Goal: Information Seeking & Learning: Learn about a topic

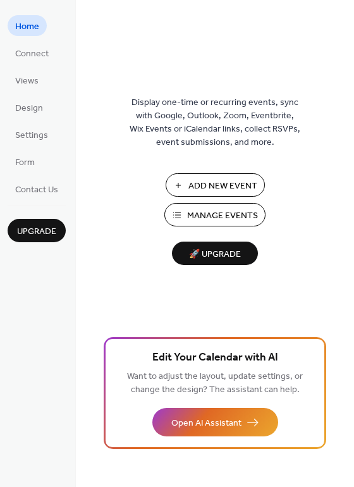
click at [187, 210] on span "Manage Events" at bounding box center [222, 216] width 71 height 13
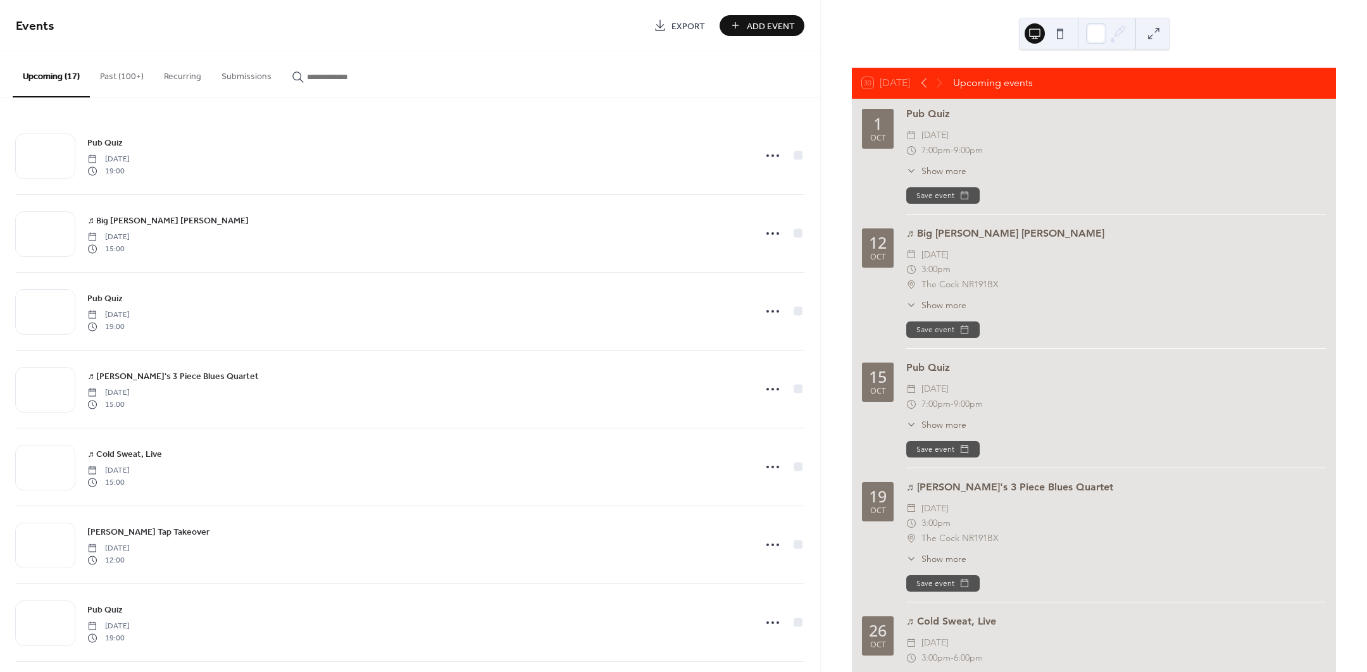
click at [115, 77] on button "Past (100+)" at bounding box center [122, 73] width 64 height 45
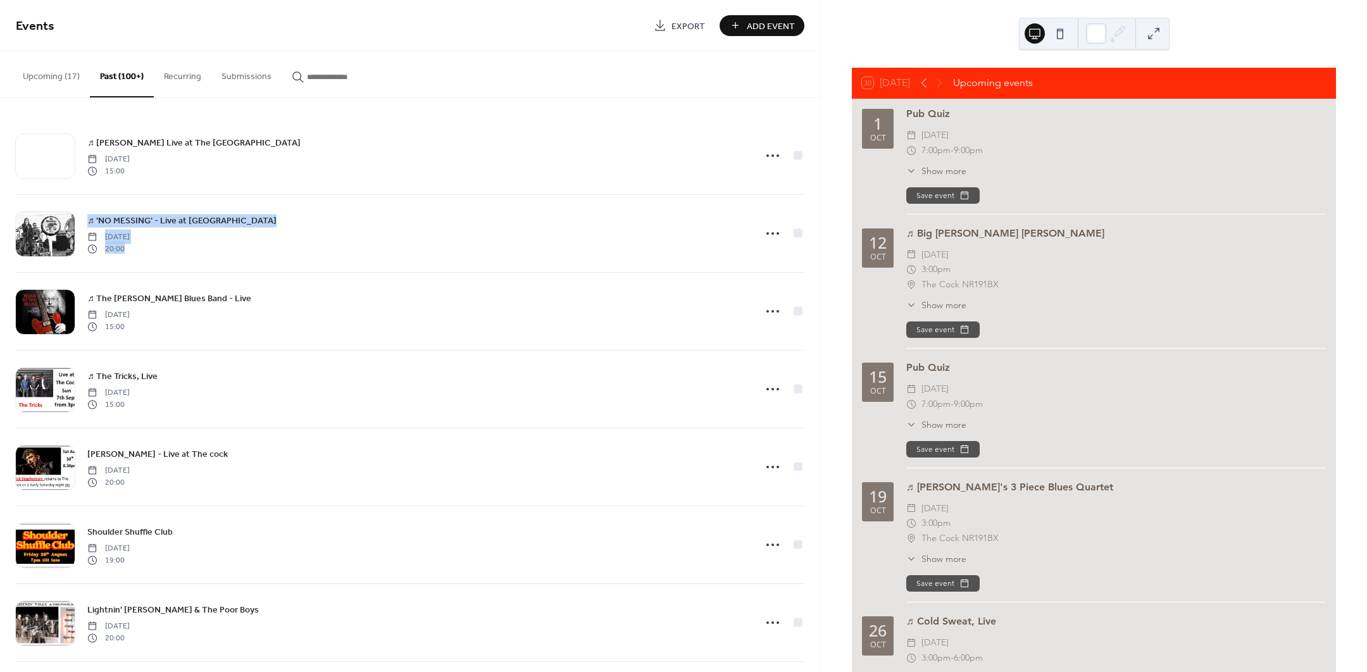
drag, startPoint x: 815, startPoint y: 153, endPoint x: 812, endPoint y: 232, distance: 78.6
click at [812, 232] on div "♬ [PERSON_NAME] Live at The Cock [DATE] 15:00 ♬ 'NO MESSING' - Live at [GEOGRAP…" at bounding box center [410, 385] width 820 height 574
click at [815, 295] on div "♬ [PERSON_NAME] Live at The Cock [DATE] 15:00 ♬ 'NO MESSING' - Live at [GEOGRAP…" at bounding box center [410, 385] width 820 height 574
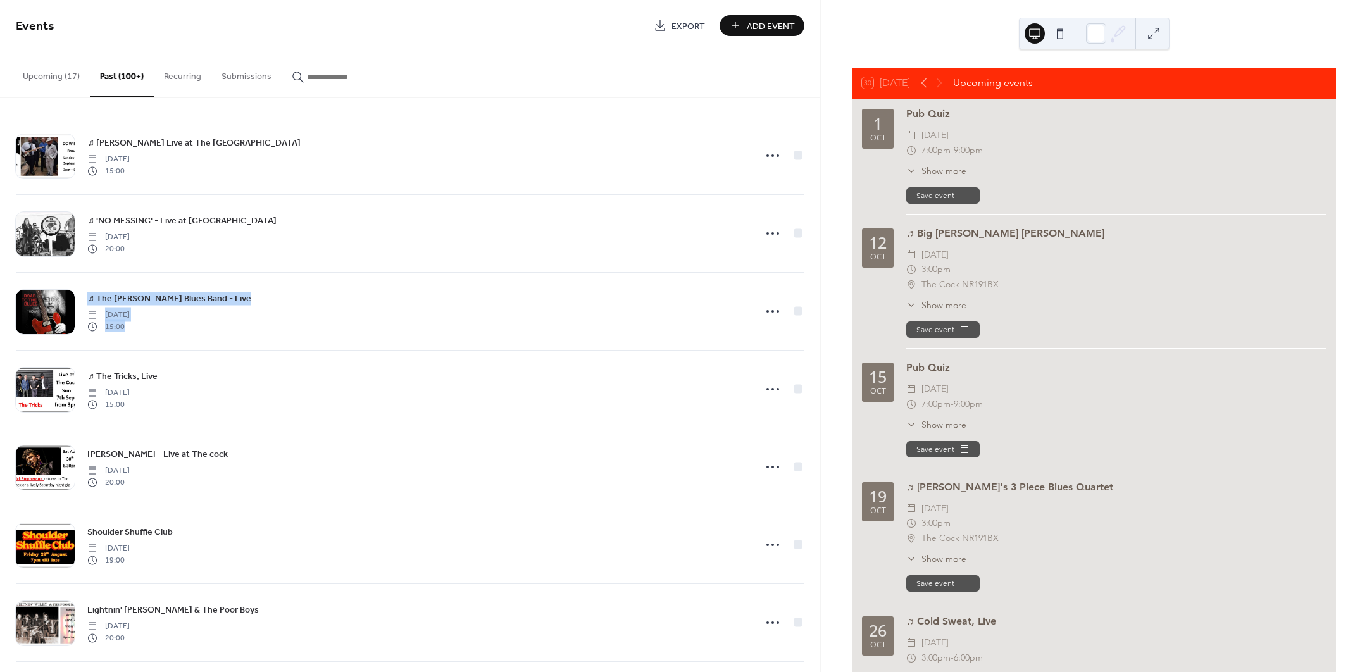
drag, startPoint x: 817, startPoint y: 216, endPoint x: 823, endPoint y: 237, distance: 21.2
click at [817, 277] on div "♬ [PERSON_NAME] Live at The Cock [DATE] 15:00 ♬ 'NO MESSING' - Live at [GEOGRAP…" at bounding box center [410, 385] width 820 height 574
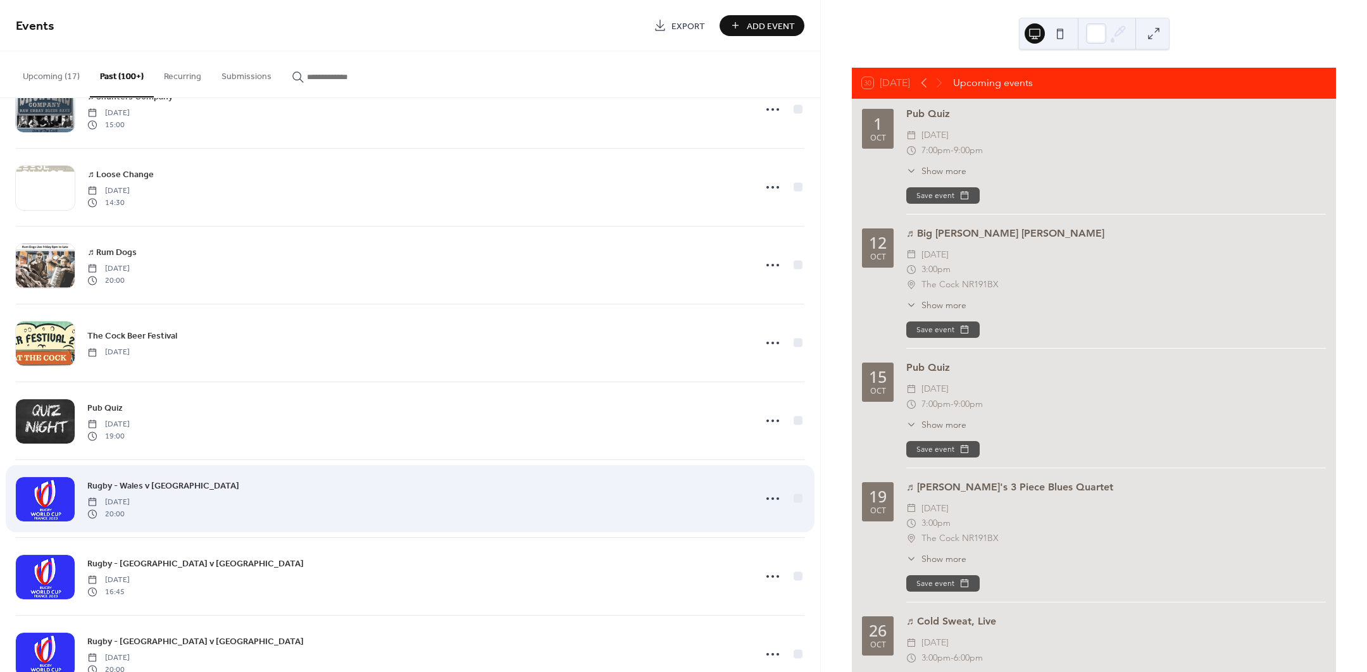
scroll to position [6738, 0]
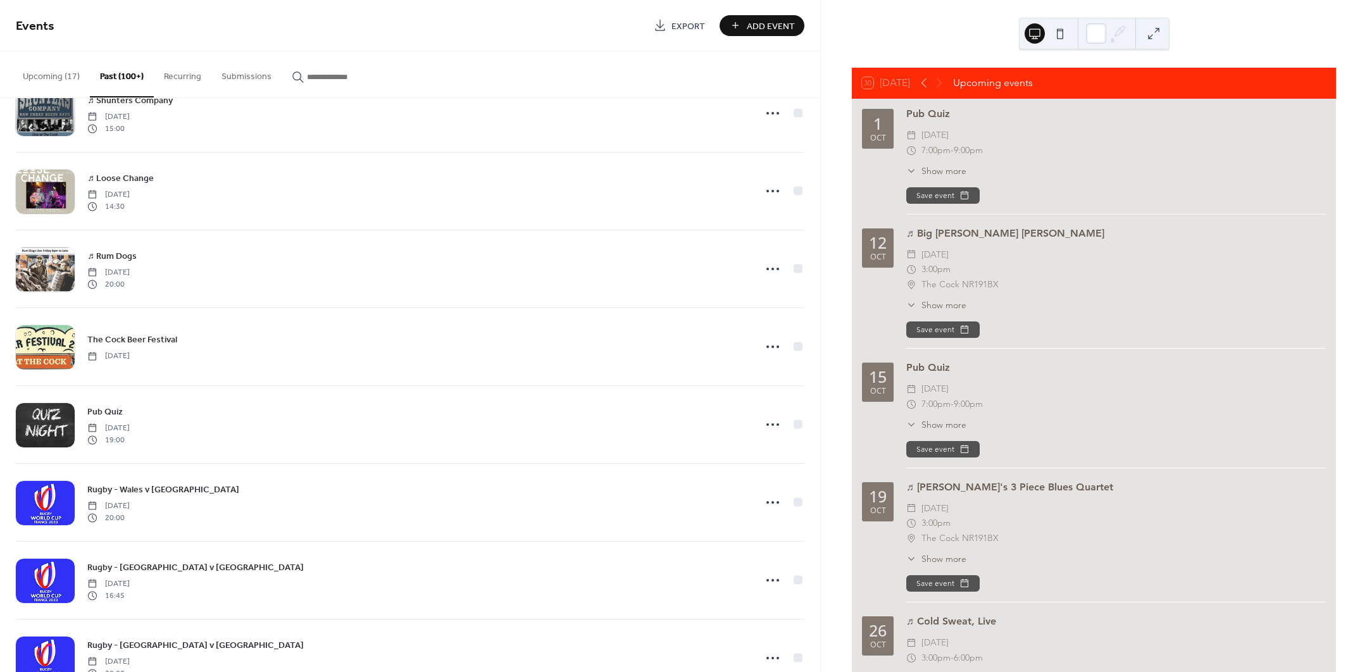
click at [47, 73] on button "Upcoming (17)" at bounding box center [51, 73] width 77 height 45
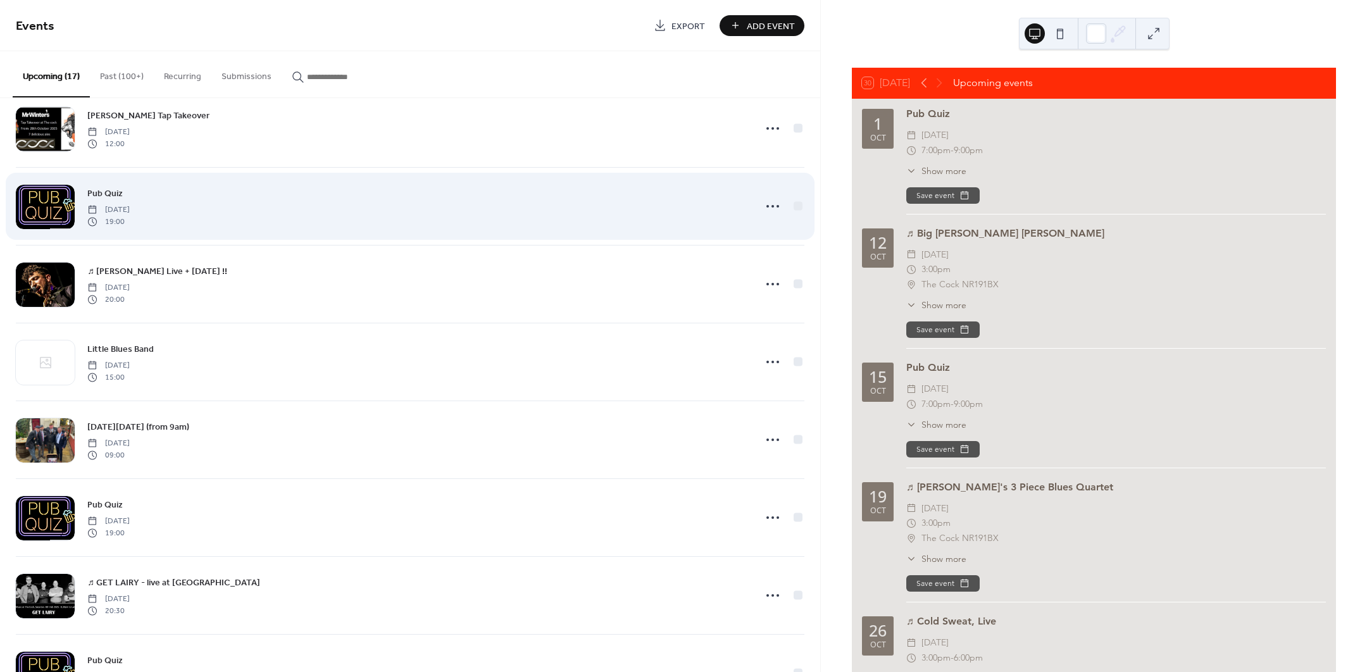
scroll to position [527, 0]
